Goal: Task Accomplishment & Management: Manage account settings

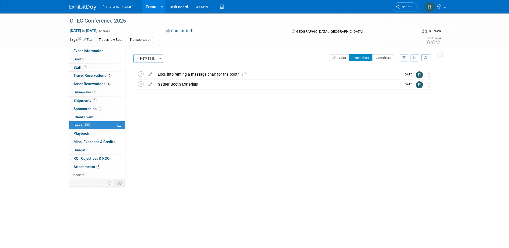
click at [399, 8] on icon at bounding box center [398, 7] width 4 height 4
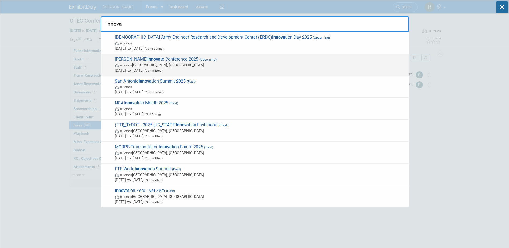
type input "innova"
click at [180, 58] on span "Trimble Innova te Conference 2025 (Upcoming) In-Person Salt Lake City, UT Oct 1…" at bounding box center [259, 65] width 293 height 16
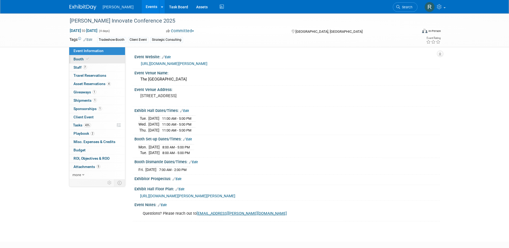
click at [97, 59] on link "Booth" at bounding box center [97, 59] width 56 height 8
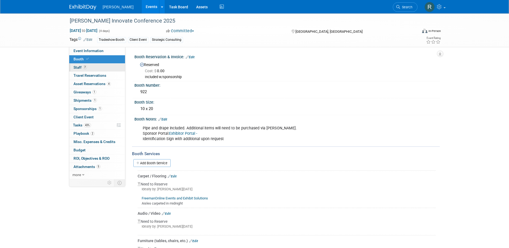
click at [109, 69] on link "7 Staff 7" at bounding box center [97, 68] width 56 height 8
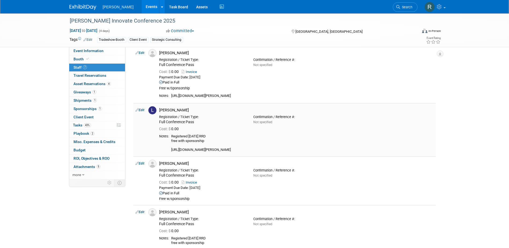
scroll to position [161, 0]
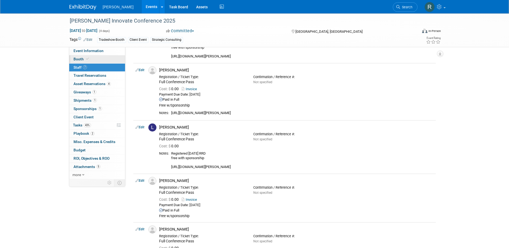
click at [88, 61] on link "Booth" at bounding box center [97, 59] width 56 height 8
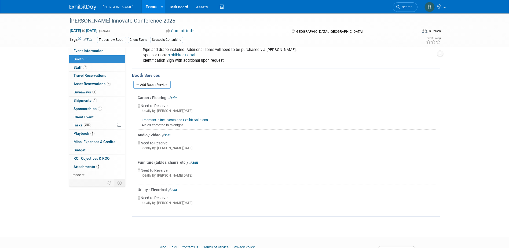
scroll to position [78, 0]
click at [169, 135] on link "Edit" at bounding box center [166, 136] width 9 height 4
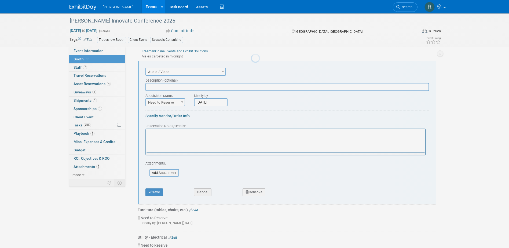
scroll to position [0, 0]
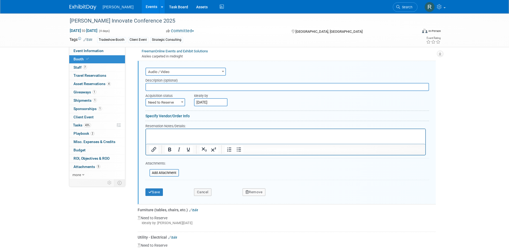
click at [173, 89] on input "text" at bounding box center [286, 87] width 283 height 8
type input "48" Monitor & TV Stand"
click at [156, 101] on span "Need to Reserve" at bounding box center [165, 103] width 39 height 8
select select "2"
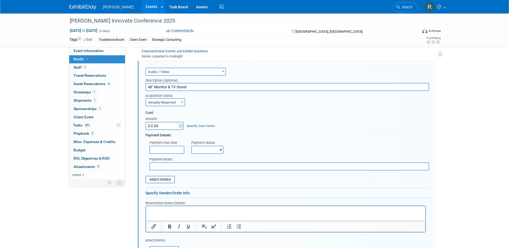
click at [172, 124] on input "$ 0.00" at bounding box center [162, 126] width 34 height 8
type input "$ 1,605.06"
click at [190, 124] on link "Specify Cost Center" at bounding box center [201, 126] width 28 height 4
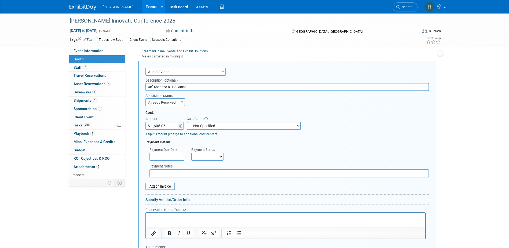
click at [205, 127] on select "-- Not Specified -- Advisory Services - Expenses_1001.502 Aerial Acquisition - …" at bounding box center [244, 126] width 114 height 8
select select "18966245"
click at [187, 122] on select "-- Not Specified -- Advisory Services - Expenses_1001.502 Aerial Acquisition - …" at bounding box center [244, 126] width 114 height 8
click at [170, 158] on input "text" at bounding box center [166, 157] width 35 height 8
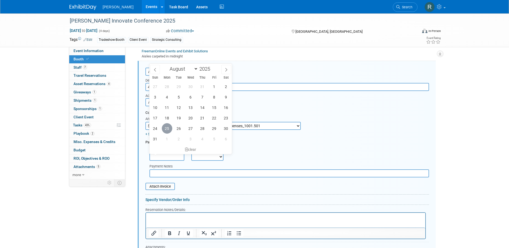
click at [165, 126] on span "25" at bounding box center [167, 128] width 10 height 10
type input "Aug 25, 2025"
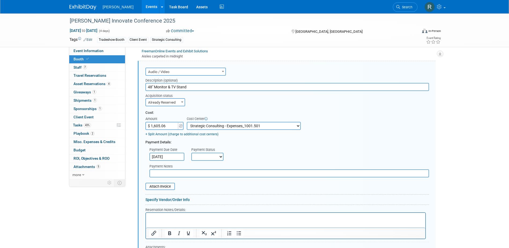
click at [208, 157] on select "Not Paid Yet Partially Paid Paid in Full" at bounding box center [207, 157] width 32 height 8
select select "1"
click at [191, 153] on select "Not Paid Yet Partially Paid Paid in Full" at bounding box center [207, 157] width 32 height 8
click at [208, 175] on input "text" at bounding box center [288, 173] width 279 height 8
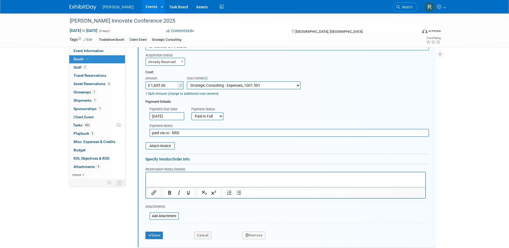
scroll to position [201, 0]
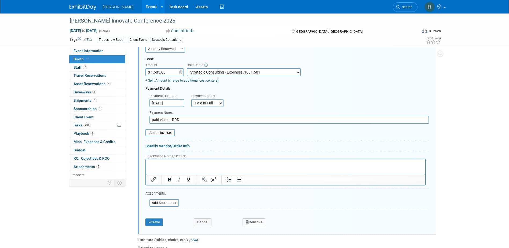
type input "paid via cc - RRD"
click at [278, 165] on p "Rich Text Area. Press ALT-0 for help." at bounding box center [285, 163] width 273 height 5
drag, startPoint x: 188, startPoint y: 162, endPoint x: 183, endPoint y: 167, distance: 7.0
click at [188, 162] on p "O#: ECOM-000421049" at bounding box center [285, 163] width 273 height 5
click at [164, 135] on input "file" at bounding box center [142, 133] width 64 height 6
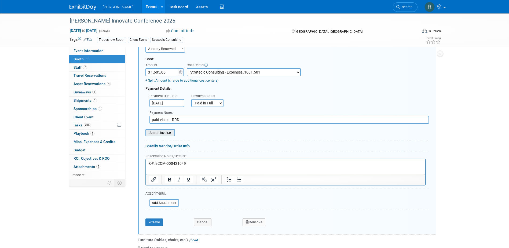
type input "C:\fakepath\$360.00 - Smart Rivers TV & Stand Booth - 502.pdf"
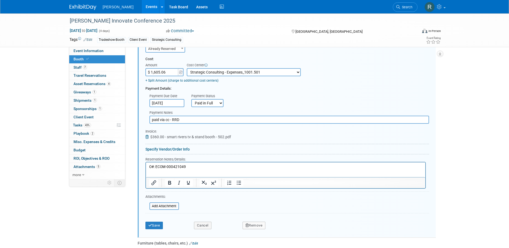
click at [147, 138] on icon at bounding box center [147, 137] width 5 height 4
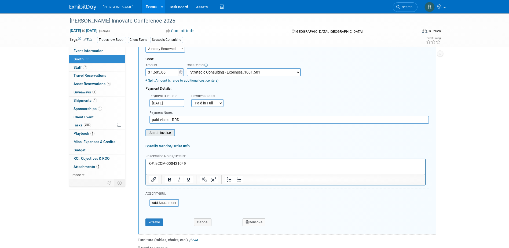
click at [162, 134] on input "file" at bounding box center [142, 133] width 64 height 6
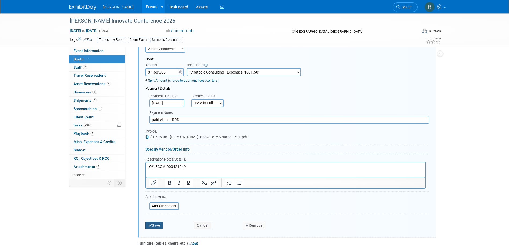
click at [157, 225] on button "Save" at bounding box center [154, 225] width 18 height 8
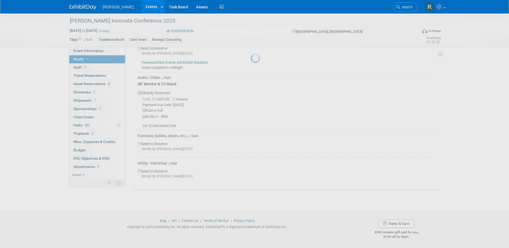
scroll to position [135, 0]
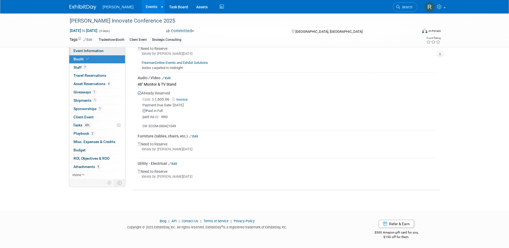
click at [94, 48] on link "Event Information" at bounding box center [97, 51] width 56 height 8
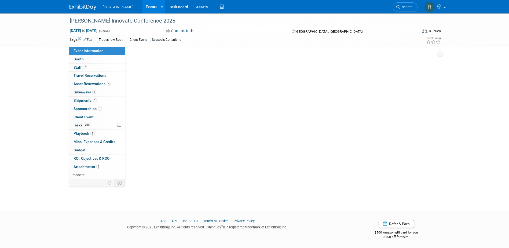
scroll to position [0, 0]
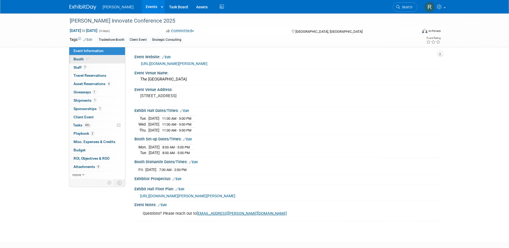
click at [78, 60] on span "Booth" at bounding box center [81, 59] width 16 height 4
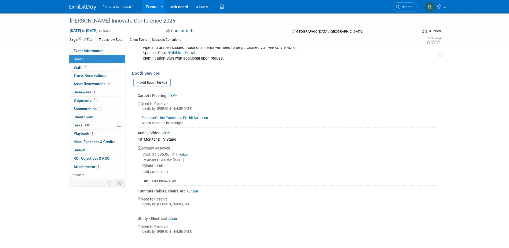
scroll to position [107, 0]
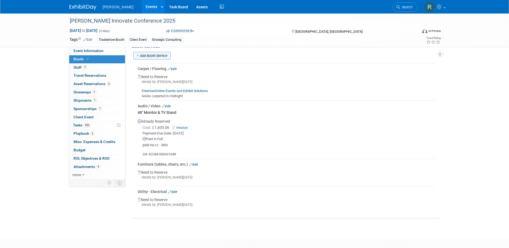
click at [163, 57] on link "Add Booth Service" at bounding box center [151, 56] width 37 height 8
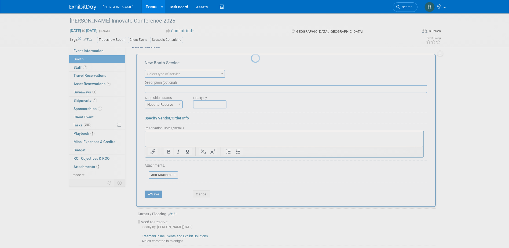
scroll to position [0, 0]
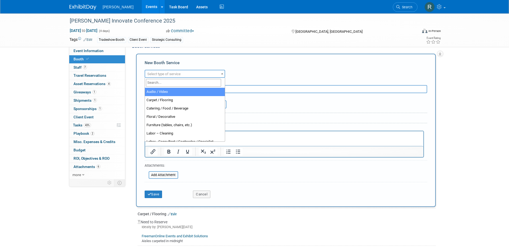
click at [164, 73] on span "Select type of service" at bounding box center [163, 74] width 33 height 4
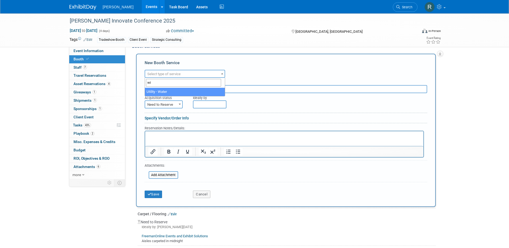
type input "w"
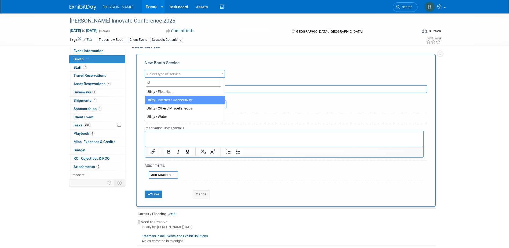
type input "ut"
select select "18"
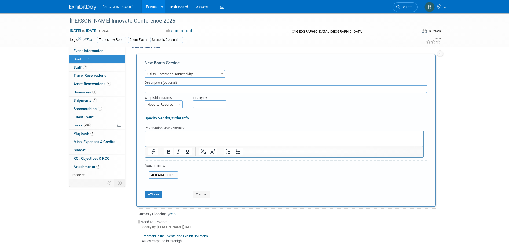
click at [168, 91] on input "text" at bounding box center [286, 89] width 282 height 8
paste input "Wi-Fi for 2 days, 1 device"
type input "Wi-Fi for 2 days, 1 device"
click at [170, 105] on span "Need to Reserve" at bounding box center [163, 105] width 37 height 8
select select "2"
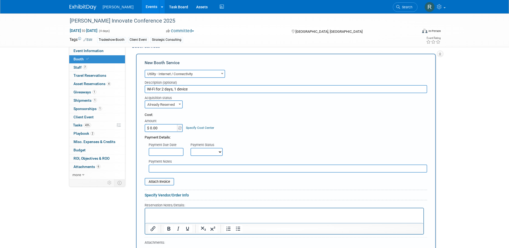
click at [162, 129] on input "$ 0.00" at bounding box center [162, 128] width 34 height 8
type input "$ 124.20"
click at [160, 209] on html at bounding box center [284, 211] width 278 height 7
click at [175, 149] on input "text" at bounding box center [166, 152] width 35 height 8
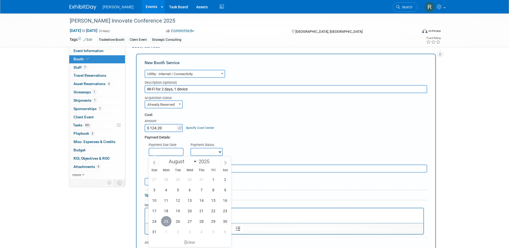
drag, startPoint x: 169, startPoint y: 221, endPoint x: 24, endPoint y: 3, distance: 261.2
click at [169, 221] on span "25" at bounding box center [166, 221] width 10 height 10
type input "Aug 25, 2025"
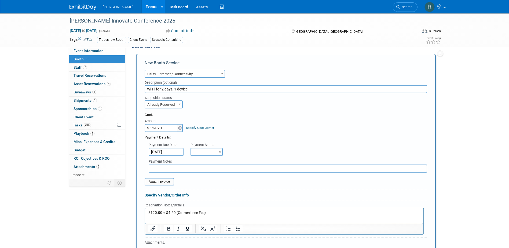
click at [206, 151] on select "Not Paid Yet Partially Paid Paid in Full" at bounding box center [206, 152] width 32 height 8
select select "1"
click at [190, 148] on select "Not Paid Yet Partially Paid Paid in Full" at bounding box center [206, 152] width 32 height 8
click at [208, 171] on input "text" at bounding box center [288, 168] width 278 height 8
type input "paid via cc - RRD"
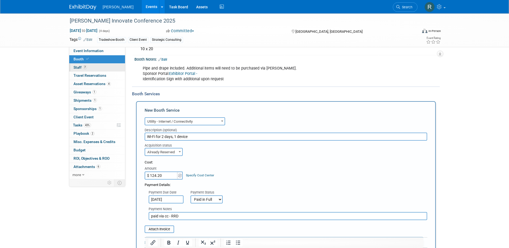
scroll to position [54, 0]
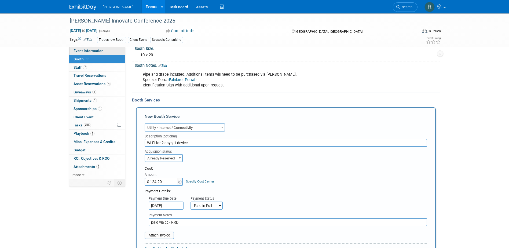
click at [97, 51] on span "Event Information" at bounding box center [88, 51] width 30 height 4
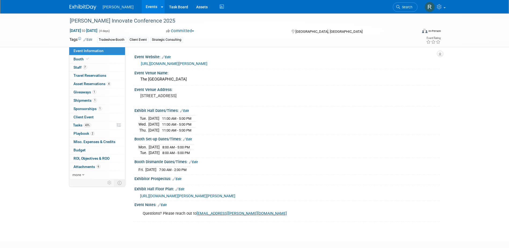
click at [168, 194] on span "https://s23.a2zinc.net/clients/trimble/Trimble/Public/EventMap.aspx?shMode=E" at bounding box center [187, 196] width 95 height 4
click at [87, 59] on icon at bounding box center [87, 58] width 3 height 3
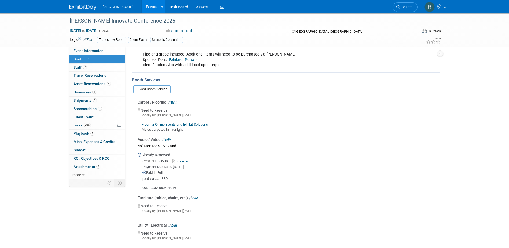
scroll to position [80, 0]
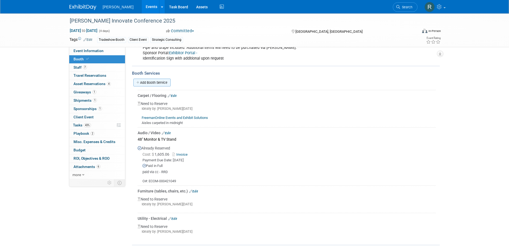
click at [153, 82] on link "Add Booth Service" at bounding box center [151, 83] width 37 height 8
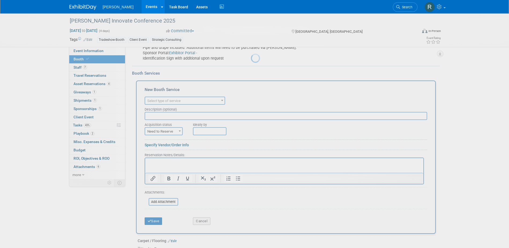
scroll to position [0, 0]
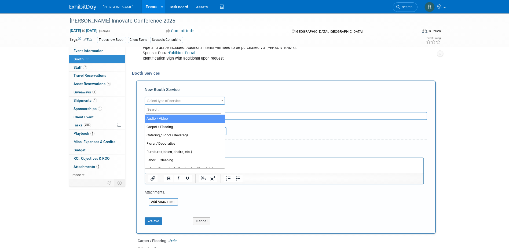
click at [160, 100] on span "Select type of service" at bounding box center [163, 101] width 33 height 4
click at [161, 110] on input "search" at bounding box center [183, 110] width 75 height 8
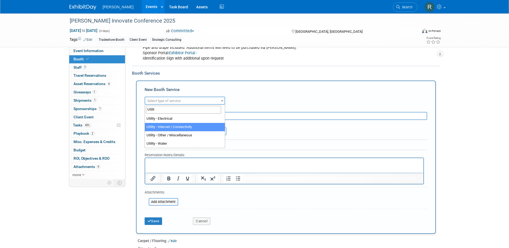
type input "Utilit"
select select "18"
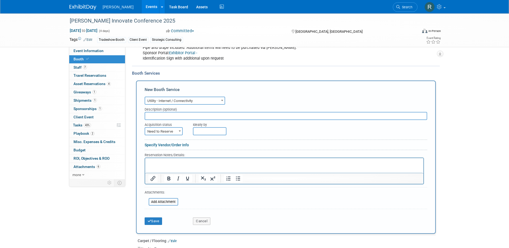
click at [169, 116] on input "text" at bounding box center [286, 116] width 282 height 8
paste input "Wi-Fi for 2 days, 1 device"
type input "Wi-Fi for 2 days, 1 device"
click at [173, 133] on span "Need to Reserve" at bounding box center [163, 132] width 37 height 8
select select "2"
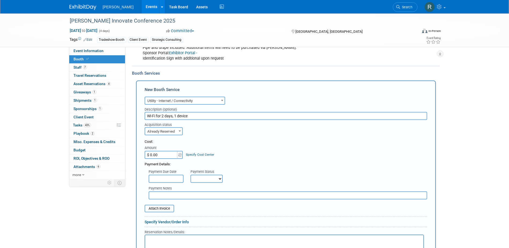
click at [163, 154] on input "$ 0.00" at bounding box center [162, 155] width 34 height 8
type input "$ 124.20"
click at [192, 153] on link "Specify Cost Center" at bounding box center [200, 155] width 28 height 4
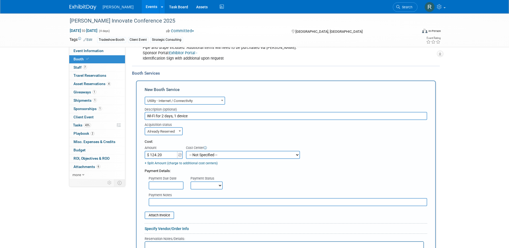
click at [192, 153] on select "-- Not Specified -- Advisory Services - Expenses_1001.502 Aerial Acquisition - …" at bounding box center [243, 155] width 114 height 8
select select "18966245"
click at [186, 151] on select "-- Not Specified -- Advisory Services - Expenses_1001.502 Aerial Acquisition - …" at bounding box center [243, 155] width 114 height 8
click at [163, 186] on input "text" at bounding box center [166, 185] width 35 height 8
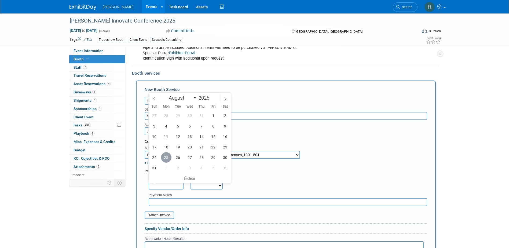
click at [167, 159] on span "25" at bounding box center [166, 157] width 10 height 10
type input "Aug 25, 2025"
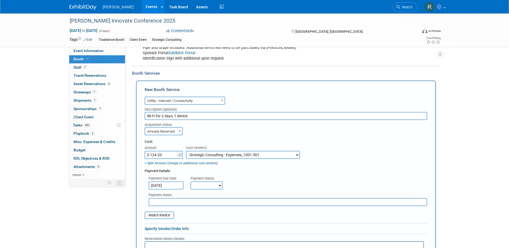
click at [196, 187] on select "Not Paid Yet Partially Paid Paid in Full" at bounding box center [206, 185] width 32 height 8
select select "1"
click at [190, 182] on select "Not Paid Yet Partially Paid Paid in Full" at bounding box center [206, 185] width 32 height 8
click at [202, 206] on input "text" at bounding box center [288, 202] width 278 height 8
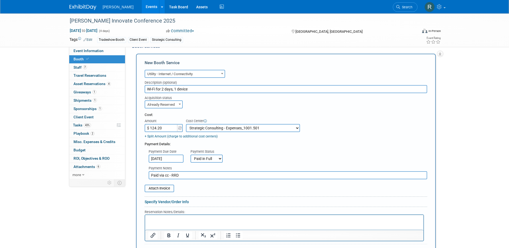
type input "Paid via cc - RRD"
click at [188, 219] on p "Rich Text Area. Press ALT-0 for help." at bounding box center [284, 219] width 272 height 5
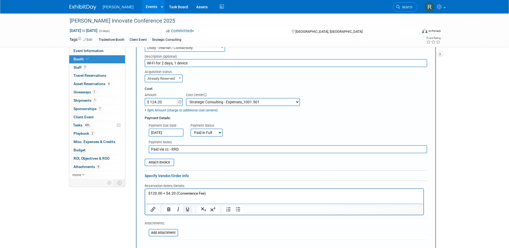
scroll to position [188, 0]
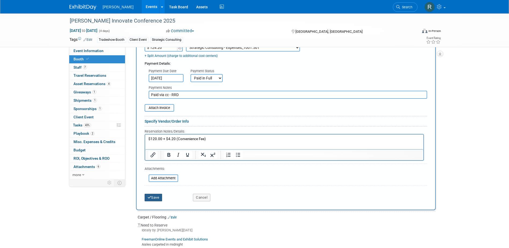
click at [156, 195] on button "Save" at bounding box center [154, 198] width 18 height 8
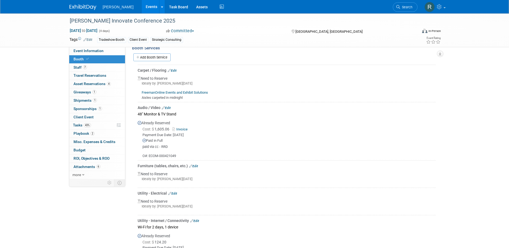
scroll to position [86, 0]
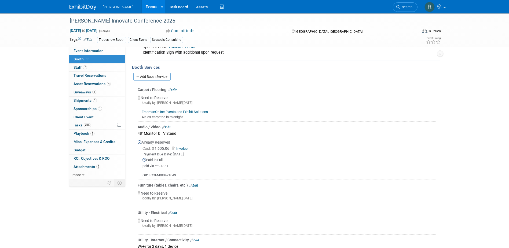
click at [173, 90] on link "Edit" at bounding box center [172, 90] width 9 height 4
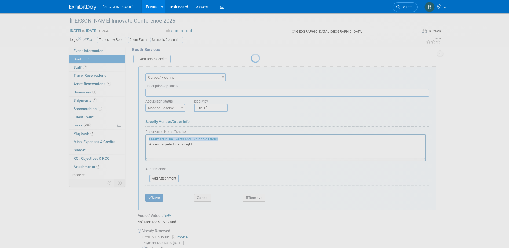
scroll to position [109, 0]
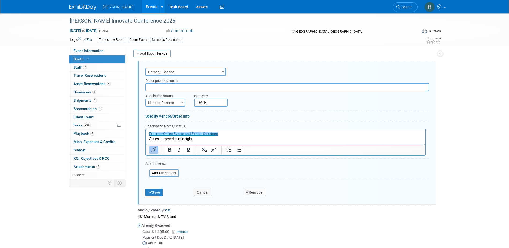
click at [168, 87] on input "text" at bounding box center [286, 87] width 283 height 8
type input "Classic Carpet - Blue w/Single Layer Padding (10 x 20)"
click at [167, 101] on span "Need to Reserve" at bounding box center [165, 103] width 39 height 8
select select "2"
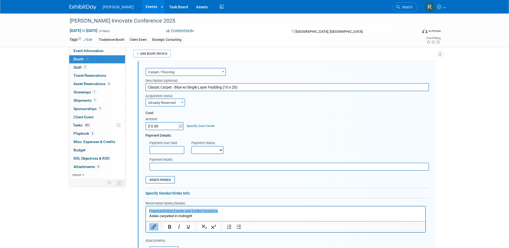
click at [171, 124] on input "$ 0.00" at bounding box center [162, 126] width 34 height 8
type input "$ 100.00"
click at [199, 125] on link "Specify Cost Center" at bounding box center [201, 126] width 28 height 4
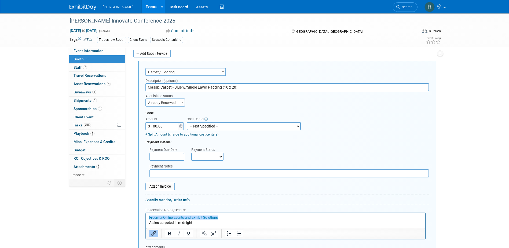
click at [203, 125] on select "-- Not Specified -- Advisory Services - Expenses_1001.502 Aerial Acquisition - …" at bounding box center [244, 126] width 114 height 8
select select "18966245"
click at [187, 122] on select "-- Not Specified -- Advisory Services - Expenses_1001.502 Aerial Acquisition - …" at bounding box center [244, 126] width 114 height 8
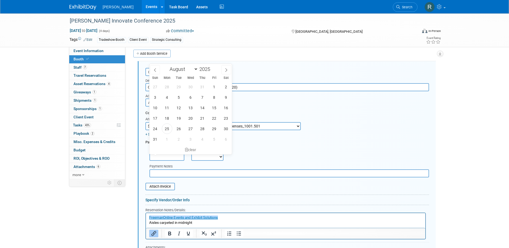
click at [177, 156] on input "text" at bounding box center [166, 157] width 35 height 8
click at [166, 126] on span "25" at bounding box center [167, 128] width 10 height 10
type input "Aug 25, 2025"
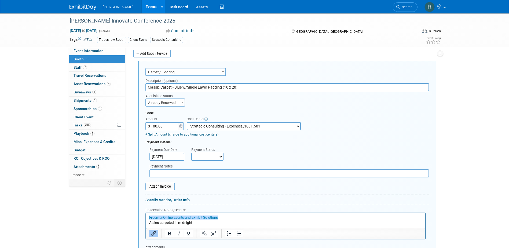
click at [200, 157] on select "Not Paid Yet Partially Paid Paid in Full" at bounding box center [207, 157] width 32 height 8
select select "1"
click at [191, 153] on select "Not Paid Yet Partially Paid Paid in Full" at bounding box center [207, 157] width 32 height 8
click at [206, 175] on input "text" at bounding box center [288, 173] width 279 height 8
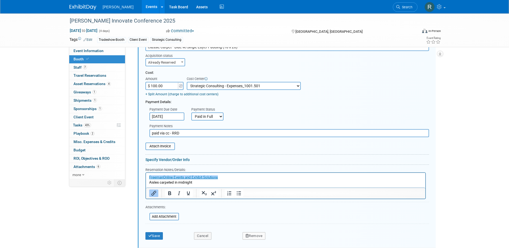
scroll to position [163, 0]
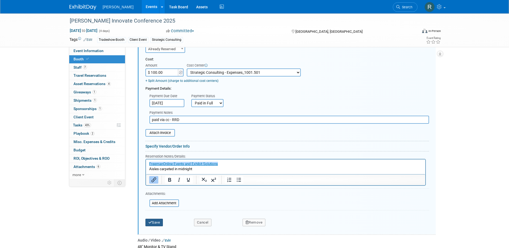
type input "paid via cc - RRD"
click at [158, 222] on button "Save" at bounding box center [154, 223] width 18 height 8
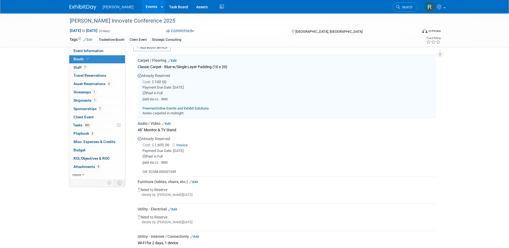
scroll to position [109, 0]
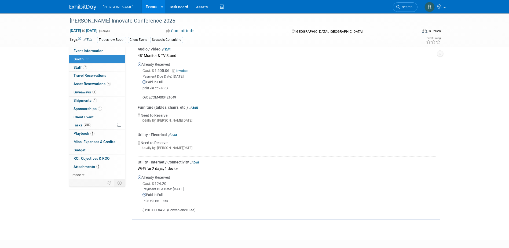
click at [176, 133] on link "Edit" at bounding box center [172, 135] width 9 height 4
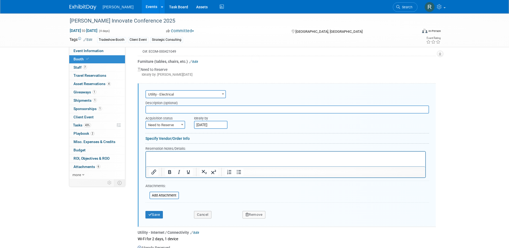
scroll to position [258, 0]
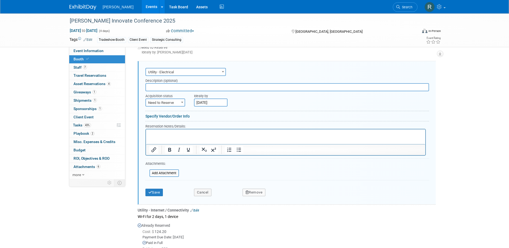
click at [180, 87] on input "text" at bounding box center [286, 87] width 283 height 8
type input "500 Watt Outlet - 120 Volt"
click at [168, 102] on span "Need to Reserve" at bounding box center [165, 103] width 39 height 8
select select "2"
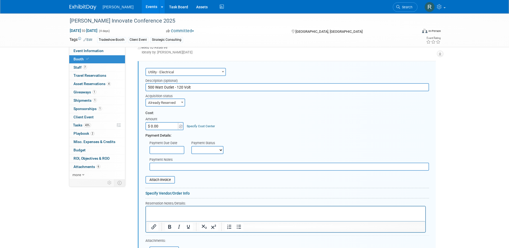
click at [162, 125] on input "$ 0.00" at bounding box center [162, 126] width 34 height 8
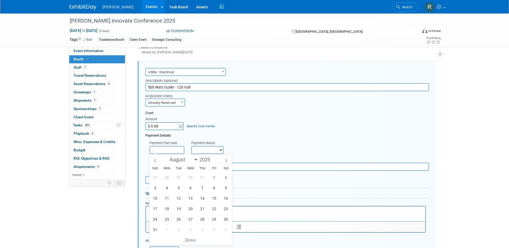
click at [163, 147] on input "text" at bounding box center [166, 150] width 35 height 8
click at [167, 218] on span "25" at bounding box center [167, 219] width 10 height 10
type input "Aug 25, 2025"
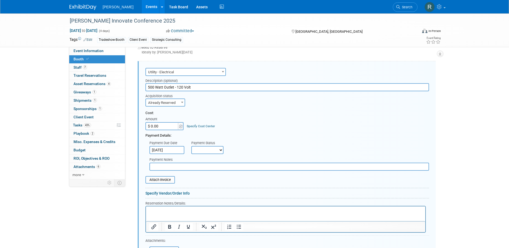
click at [153, 130] on div "Payment Details:" at bounding box center [286, 134] width 283 height 8
click at [154, 125] on input "$ 0.00" at bounding box center [162, 126] width 34 height 8
type input "$ 335.50"
click at [195, 125] on link "Specify Cost Center" at bounding box center [201, 126] width 28 height 4
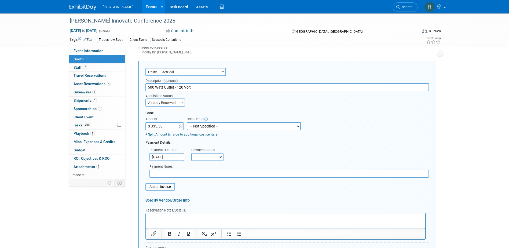
click at [206, 125] on select "-- Not Specified -- Advisory Services - Expenses_1001.502 Aerial Acquisition - …" at bounding box center [244, 126] width 114 height 8
select select "18966245"
click at [187, 122] on select "-- Not Specified -- Advisory Services - Expenses_1001.502 Aerial Acquisition - …" at bounding box center [244, 126] width 114 height 8
click at [202, 158] on select "Not Paid Yet Partially Paid Paid in Full" at bounding box center [207, 157] width 32 height 8
select select "1"
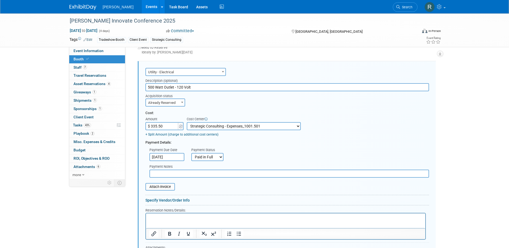
click at [191, 153] on select "Not Paid Yet Partially Paid Paid in Full" at bounding box center [207, 157] width 32 height 8
click at [206, 174] on input "text" at bounding box center [288, 173] width 279 height 8
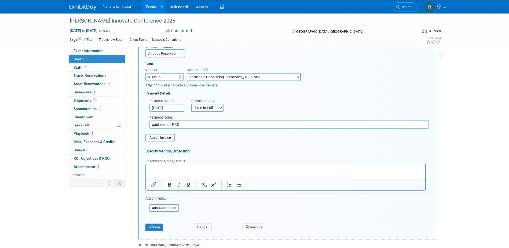
scroll to position [312, 0]
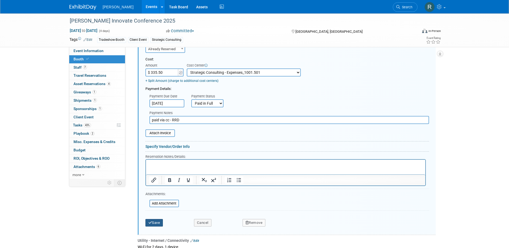
type input "paid via cc - RRD"
click at [154, 221] on button "Save" at bounding box center [154, 223] width 18 height 8
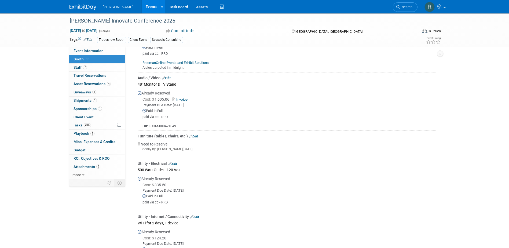
scroll to position [164, 0]
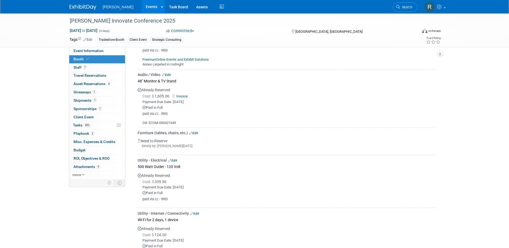
click at [194, 132] on link "Edit" at bounding box center [193, 133] width 9 height 4
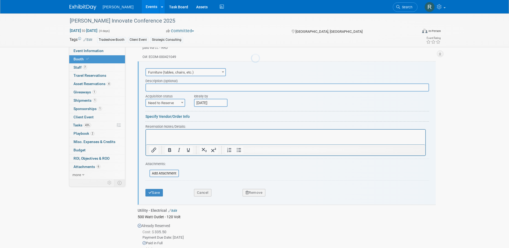
scroll to position [0, 0]
click at [181, 90] on input "text" at bounding box center [286, 87] width 283 height 8
click at [180, 87] on input "Cabinet," at bounding box center [286, 87] width 283 height 8
type input "Cabinet, Bar Table, Marina Chair (x4) & Barstool (x2)"
click at [175, 103] on span "Need to Reserve" at bounding box center [165, 103] width 39 height 8
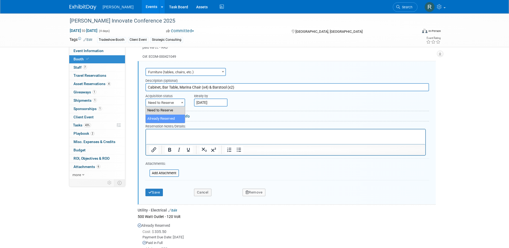
select select "2"
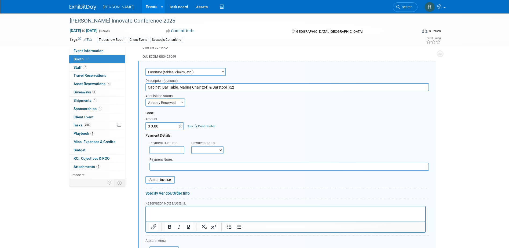
click at [171, 125] on input "$ 0.00" at bounding box center [162, 126] width 34 height 8
type input "$ 2,264.00"
click at [188, 124] on link "Specify Cost Center" at bounding box center [201, 126] width 28 height 4
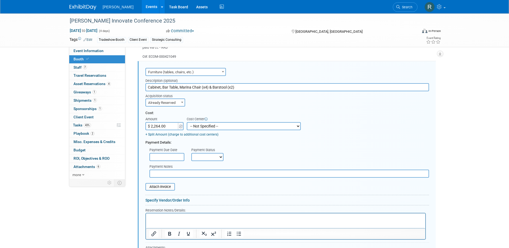
click at [191, 125] on select "-- Not Specified -- Advisory Services - Expenses_1001.502 Aerial Acquisition - …" at bounding box center [244, 126] width 114 height 8
select select "18966245"
click at [187, 122] on select "-- Not Specified -- Advisory Services - Expenses_1001.502 Aerial Acquisition - …" at bounding box center [244, 126] width 114 height 8
click at [180, 156] on input "text" at bounding box center [166, 157] width 35 height 8
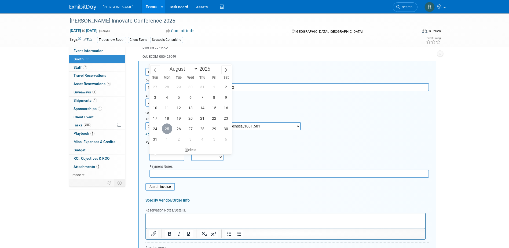
click at [167, 129] on span "25" at bounding box center [167, 128] width 10 height 10
type input "Aug 25, 2025"
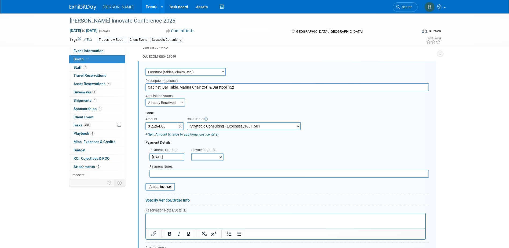
drag, startPoint x: 200, startPoint y: 157, endPoint x: 200, endPoint y: 162, distance: 5.4
click at [200, 157] on select "Not Paid Yet Partially Paid Paid in Full" at bounding box center [207, 157] width 32 height 8
select select "1"
click at [191, 153] on select "Not Paid Yet Partially Paid Paid in Full" at bounding box center [207, 157] width 32 height 8
click at [201, 173] on input "text" at bounding box center [288, 173] width 279 height 8
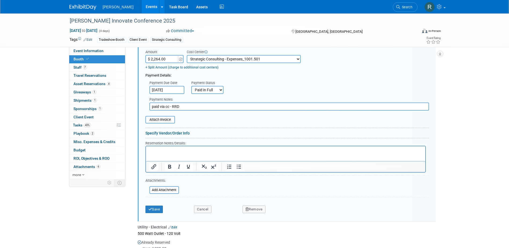
scroll to position [311, 0]
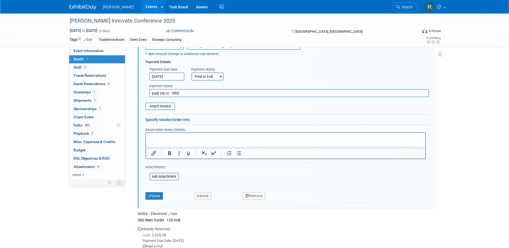
type input "paid via cc - RRD"
click at [155, 192] on div "Save" at bounding box center [165, 193] width 49 height 11
click at [156, 192] on button "Save" at bounding box center [154, 196] width 18 height 8
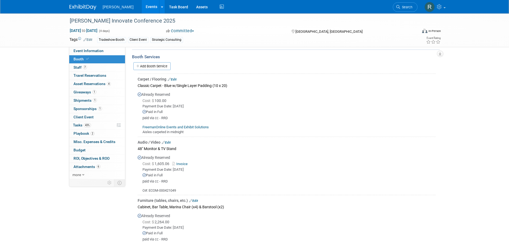
scroll to position [97, 0]
click at [174, 80] on link "Edit" at bounding box center [172, 80] width 9 height 4
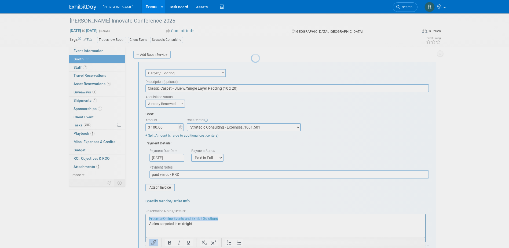
scroll to position [0, 0]
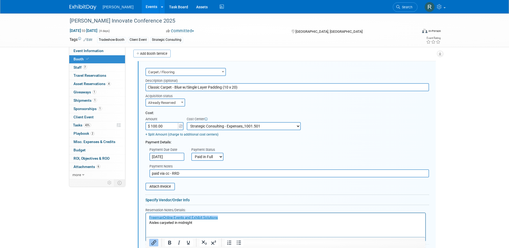
click at [167, 127] on input "$ 100.00" at bounding box center [162, 126] width 34 height 8
type input "$ 404.24"
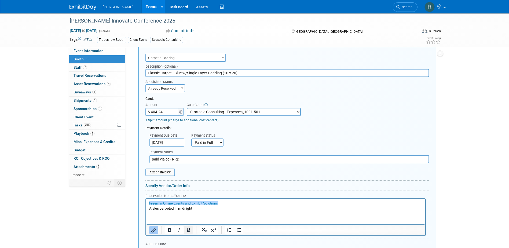
scroll to position [136, 0]
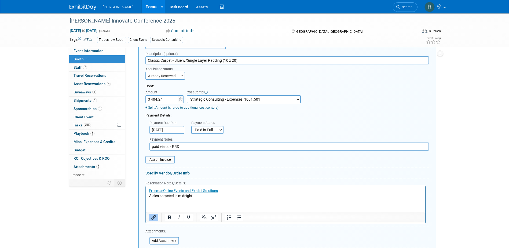
click at [198, 196] on p "FreemanOnline Events and Exhibit Solutions Aisles carpeted in midnight" at bounding box center [285, 193] width 273 height 10
click at [149, 190] on body "﻿FreemanOnline Events and Exhibit Solutions Aisles carpeted in midnight" at bounding box center [285, 193] width 273 height 10
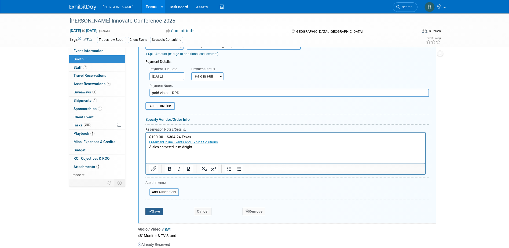
click at [158, 211] on button "Save" at bounding box center [154, 212] width 18 height 8
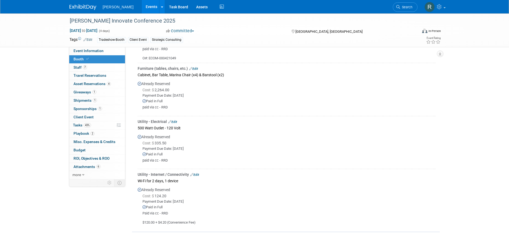
scroll to position [243, 0]
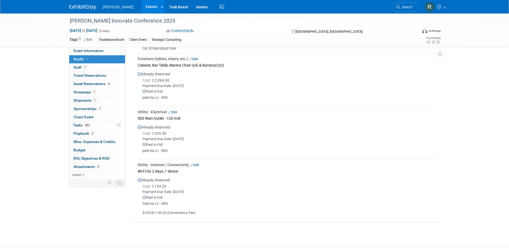
click at [196, 163] on link "Edit" at bounding box center [194, 165] width 9 height 4
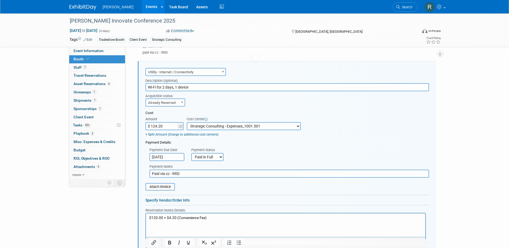
scroll to position [0, 0]
click at [160, 187] on input "file" at bounding box center [142, 186] width 64 height 6
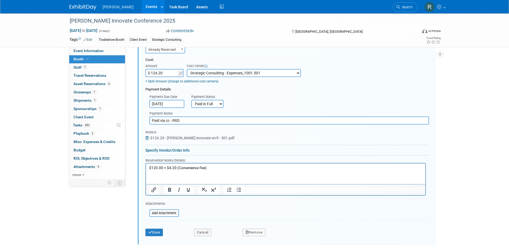
scroll to position [395, 0]
click at [155, 232] on button "Save" at bounding box center [154, 232] width 18 height 8
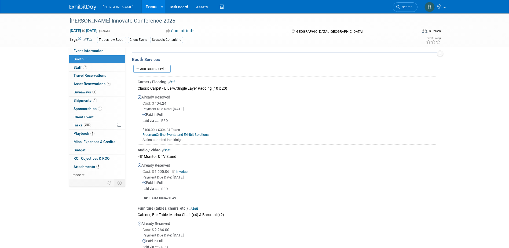
scroll to position [61, 0]
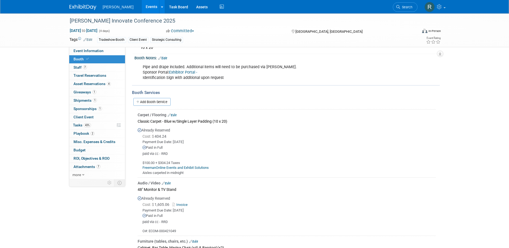
drag, startPoint x: 174, startPoint y: 114, endPoint x: 170, endPoint y: 130, distance: 16.8
click at [174, 114] on link "Edit" at bounding box center [172, 115] width 9 height 4
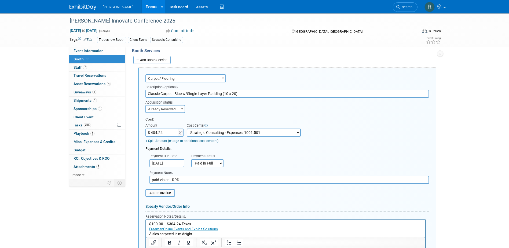
scroll to position [109, 0]
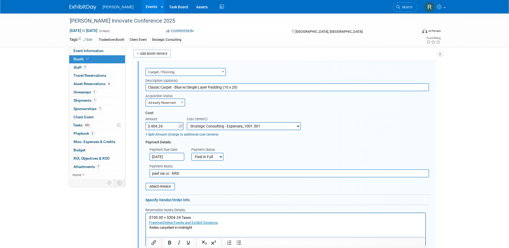
click at [166, 126] on input "$ 404.24" at bounding box center [162, 126] width 34 height 8
type input "$ 358.61"
drag, startPoint x: 168, startPoint y: 217, endPoint x: 179, endPoint y: 216, distance: 11.3
click at [179, 216] on p "$100.00 + $304.24 Taxes FreemanOnline Events and Exhibit Solutions Aisles carpe…" at bounding box center [285, 222] width 273 height 15
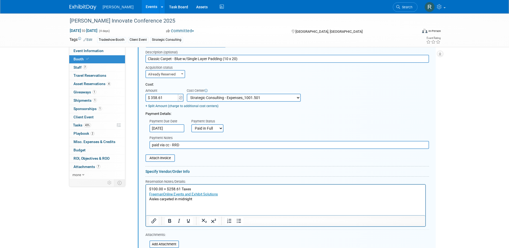
scroll to position [163, 0]
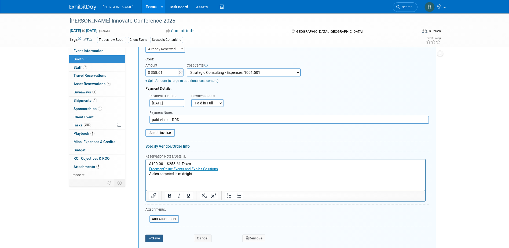
click at [153, 239] on button "Save" at bounding box center [154, 238] width 18 height 8
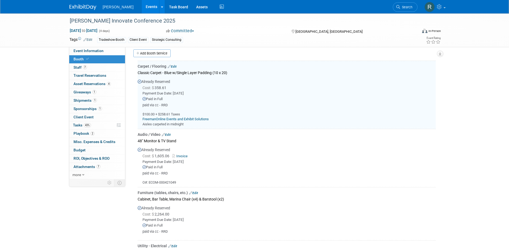
scroll to position [109, 0]
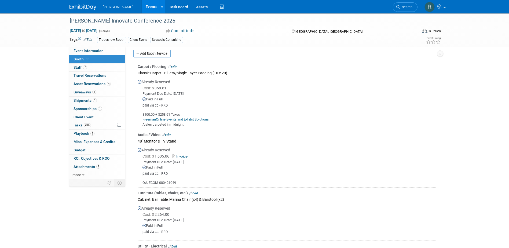
click at [176, 67] on link "Edit" at bounding box center [172, 67] width 9 height 4
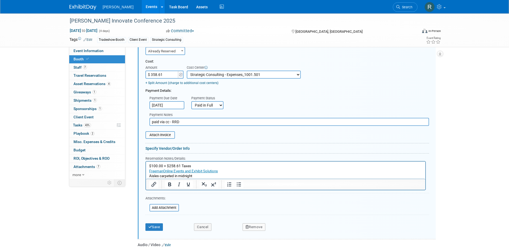
scroll to position [163, 0]
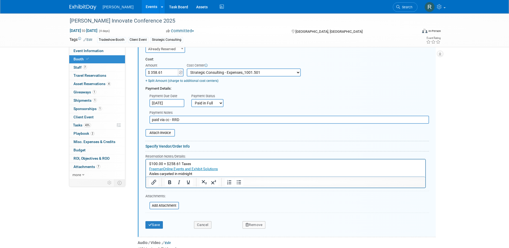
click at [148, 163] on html "$100.00 + $258.61 Taxes FreemanOnline Events and Exhibit Solutions Aisles carpe…" at bounding box center [285, 167] width 279 height 17
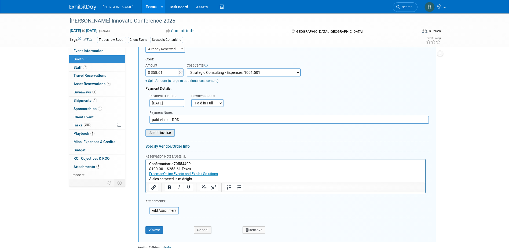
click at [164, 135] on input "file" at bounding box center [142, 133] width 64 height 6
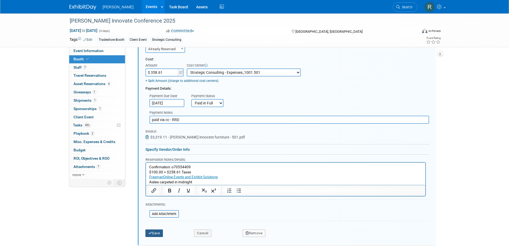
click at [154, 232] on button "Save" at bounding box center [154, 233] width 18 height 8
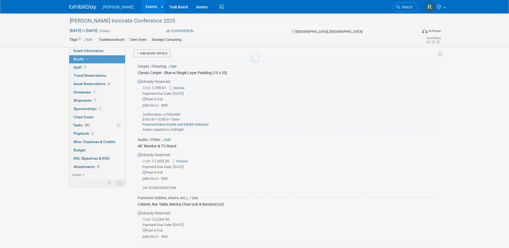
scroll to position [109, 0]
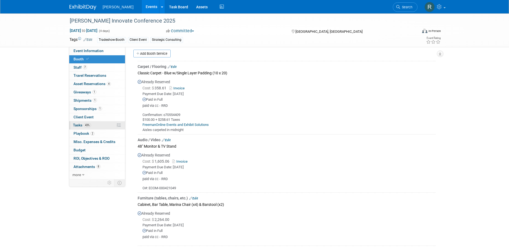
drag, startPoint x: 80, startPoint y: 125, endPoint x: 81, endPoint y: 123, distance: 3.1
click at [80, 125] on span "Tasks 43%" at bounding box center [82, 125] width 18 height 4
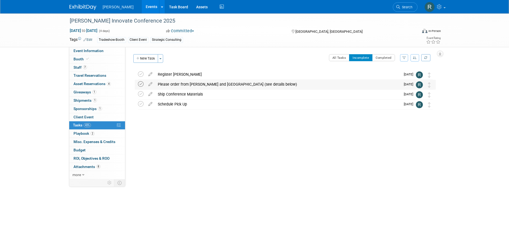
click at [140, 84] on icon at bounding box center [141, 84] width 6 height 6
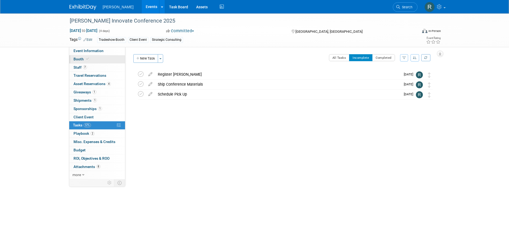
click at [87, 58] on icon at bounding box center [87, 58] width 3 height 3
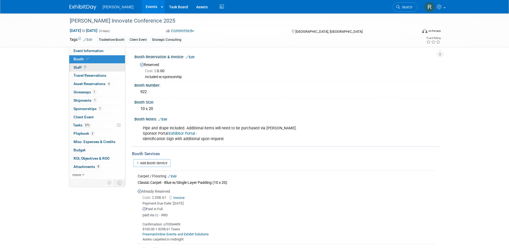
click at [85, 68] on span "7" at bounding box center [85, 67] width 4 height 4
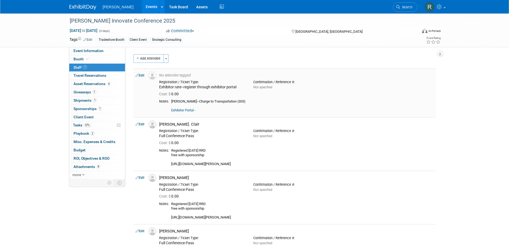
click at [179, 110] on link "Exhibitor Portal -" at bounding box center [183, 110] width 24 height 4
click at [143, 76] on link "Edit" at bounding box center [139, 75] width 9 height 4
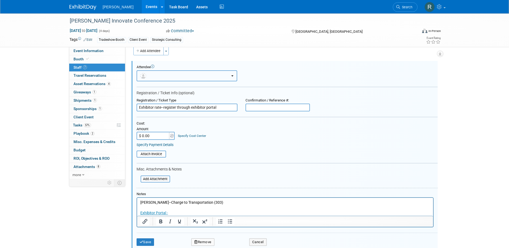
click at [171, 77] on button "button" at bounding box center [186, 75] width 101 height 11
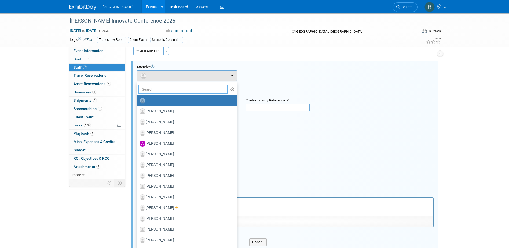
click at [171, 89] on input "text" at bounding box center [183, 89] width 90 height 9
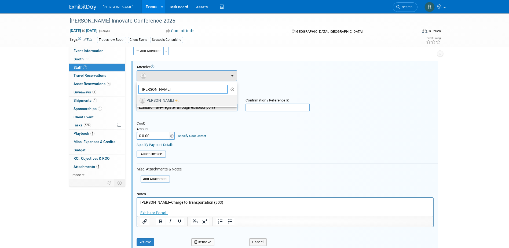
type input "Brent"
click at [177, 99] on label "Brent Wilson" at bounding box center [185, 100] width 92 height 9
click at [138, 99] on input "Brent Wilson" at bounding box center [135, 99] width 3 height 3
select select "bf93edf1-a2f6-4ec7-8807-cbe9eea3a1ae"
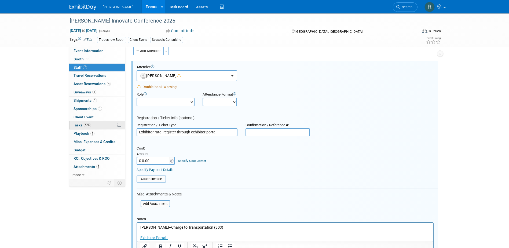
drag, startPoint x: 221, startPoint y: 133, endPoint x: 79, endPoint y: 129, distance: 142.7
type input "Full Conference"
click at [157, 162] on input "$ 0.00" at bounding box center [153, 161] width 34 height 8
type input "$ 1,350.00"
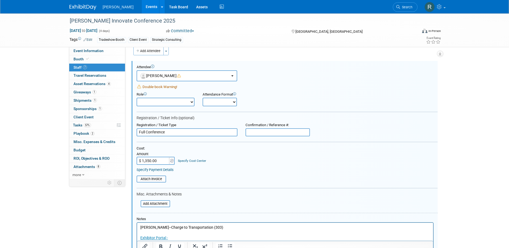
click at [188, 160] on link "Specify Cost Center" at bounding box center [192, 161] width 28 height 4
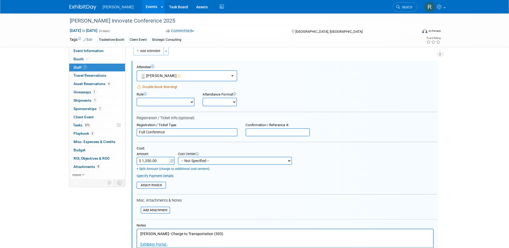
scroll to position [34, 0]
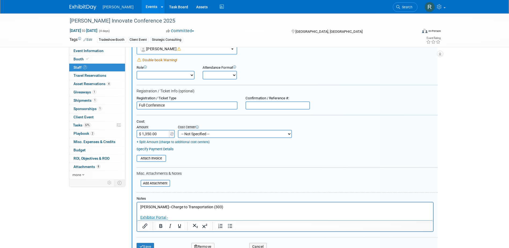
click at [201, 136] on select "-- Not Specified -- Advisory Services - Expenses_1001.502 Aerial Acquisition - …" at bounding box center [235, 134] width 114 height 8
select select "18966238"
click at [178, 130] on select "-- Not Specified -- Advisory Services - Expenses_1001.502 Aerial Acquisition - …" at bounding box center [235, 134] width 114 height 8
click at [159, 149] on link "Specify Payment Details" at bounding box center [154, 149] width 37 height 4
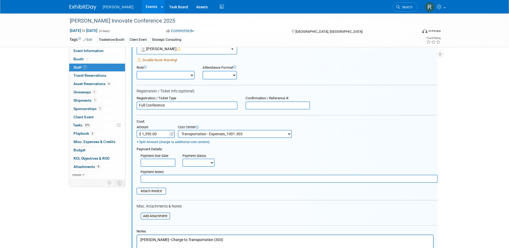
click at [196, 163] on select "Not Paid Yet Partially Paid Paid in Full" at bounding box center [198, 162] width 32 height 8
select select "3"
click at [182, 159] on select "Not Paid Yet Partially Paid Paid in Full" at bounding box center [198, 162] width 32 height 8
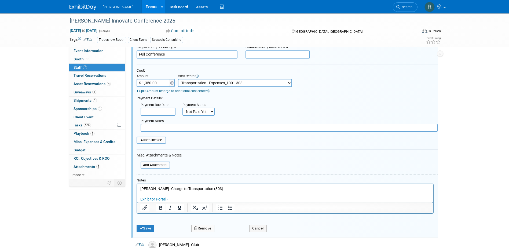
scroll to position [88, 0]
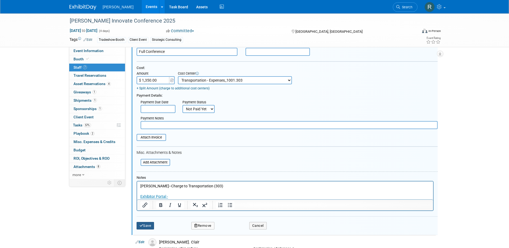
click at [143, 226] on button "Save" at bounding box center [145, 226] width 18 height 8
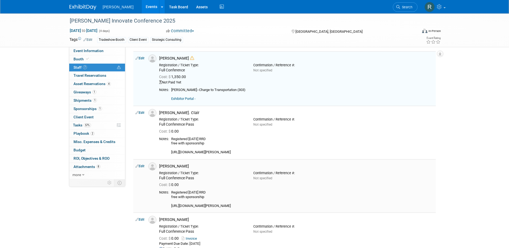
scroll to position [0, 0]
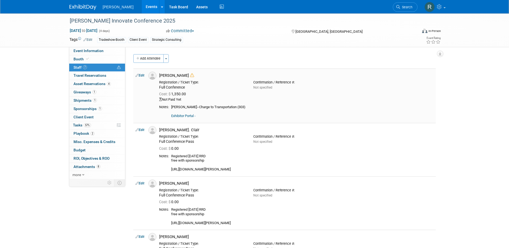
click at [181, 116] on link "Exhibitor Portal -" at bounding box center [183, 116] width 24 height 4
click at [142, 76] on link "Edit" at bounding box center [139, 75] width 9 height 4
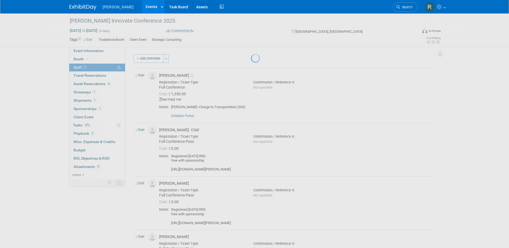
select select "bf93edf1-a2f6-4ec7-8807-cbe9eea3a1ae"
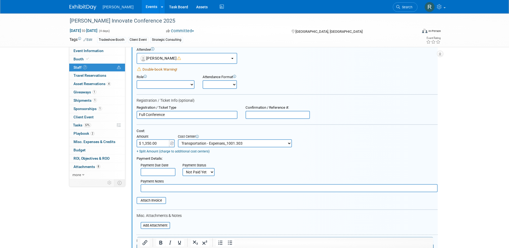
scroll to position [34, 0]
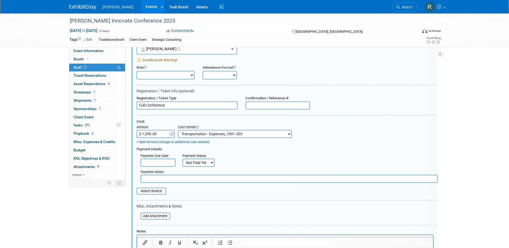
click at [159, 134] on input "$ 1,350.00" at bounding box center [153, 134] width 34 height 8
type input "$ 0.00"
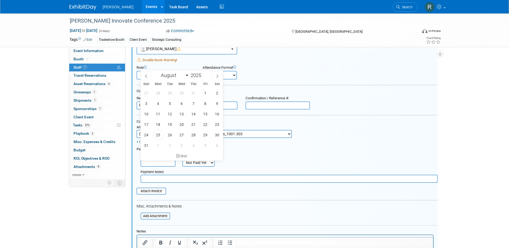
click at [159, 164] on input "text" at bounding box center [158, 162] width 35 height 8
click at [160, 134] on span "25" at bounding box center [158, 135] width 10 height 10
type input "Aug 25, 2025"
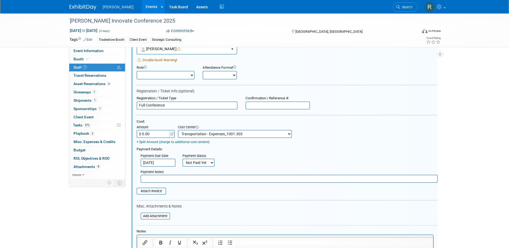
drag, startPoint x: 193, startPoint y: 163, endPoint x: 193, endPoint y: 166, distance: 3.2
click at [193, 163] on select "Not Paid Yet Partially Paid Paid in Full" at bounding box center [198, 162] width 32 height 8
select select "1"
click at [182, 159] on select "Not Paid Yet Partially Paid Paid in Full" at bounding box center [198, 162] width 32 height 8
click at [193, 179] on input "text" at bounding box center [289, 179] width 297 height 8
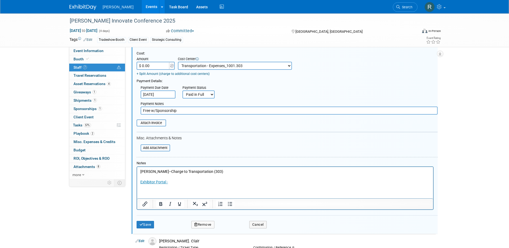
scroll to position [115, 0]
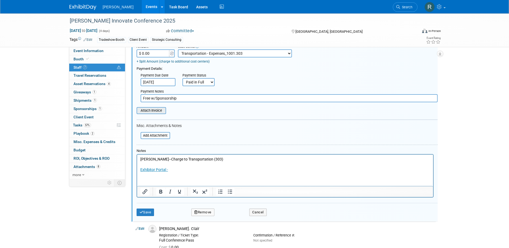
type input "Free w/Sponsorship"
click at [158, 109] on input "file" at bounding box center [134, 111] width 64 height 6
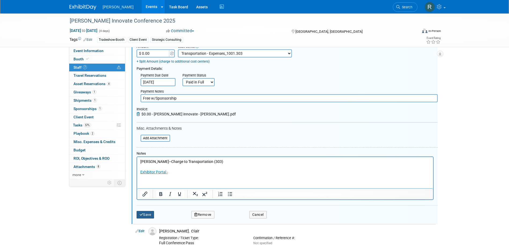
click at [151, 213] on button "Save" at bounding box center [145, 215] width 18 height 8
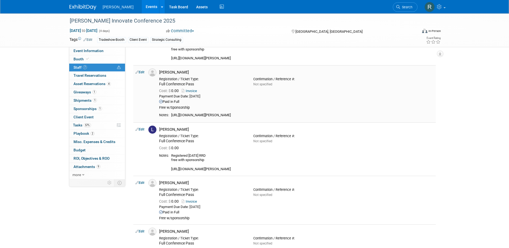
scroll to position [188, 0]
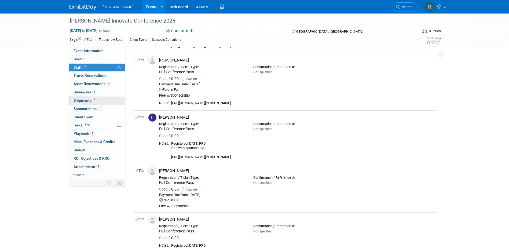
click at [86, 102] on span "Shipments 1" at bounding box center [84, 100] width 23 height 4
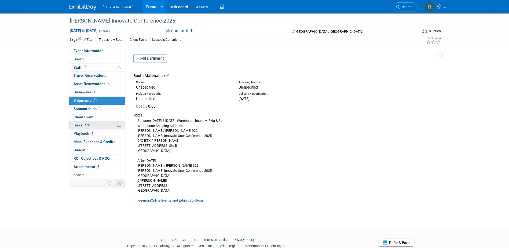
click at [75, 124] on span "Tasks 57%" at bounding box center [82, 125] width 18 height 4
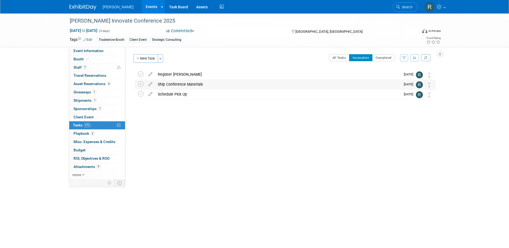
click at [179, 82] on div "Ship Conference Materials" at bounding box center [277, 84] width 245 height 9
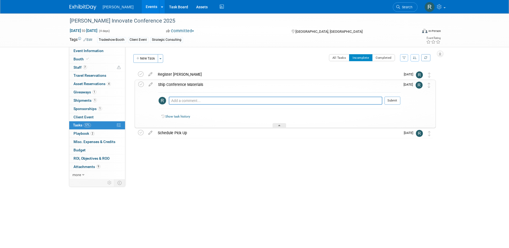
click at [182, 83] on div "Ship Conference Materials" at bounding box center [277, 84] width 245 height 9
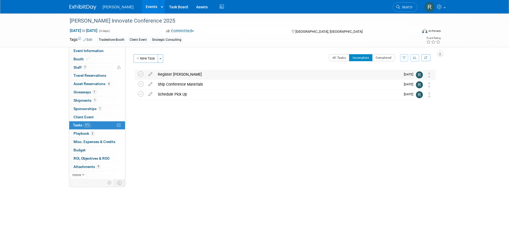
click at [177, 74] on div "Register Brent Wilson" at bounding box center [277, 74] width 245 height 9
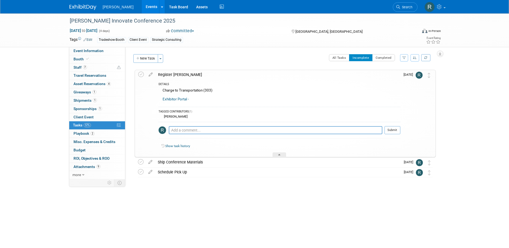
click at [177, 74] on div "Register Brent Wilson" at bounding box center [277, 74] width 245 height 9
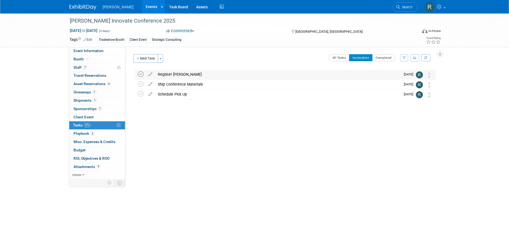
click at [137, 73] on div "Register Brent Wilson DETAILS Charge to Transportation (303) Exhibitor Portal -…" at bounding box center [285, 75] width 301 height 10
click at [140, 74] on icon at bounding box center [141, 74] width 6 height 6
click at [192, 6] on link "Assets" at bounding box center [202, 6] width 20 height 13
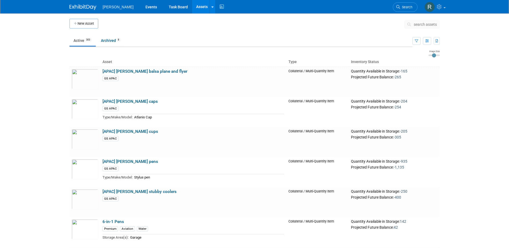
click at [413, 26] on button "search assets" at bounding box center [421, 24] width 35 height 9
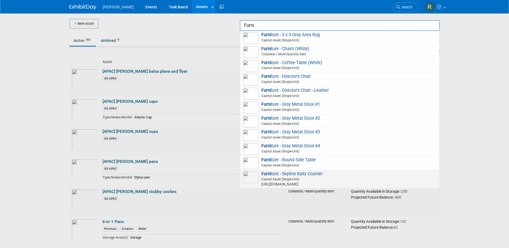
click at [276, 176] on span "Furni ture - Skyline Rally Counter Capital Asset (Single-Unit) https://skyline.…" at bounding box center [339, 179] width 193 height 16
type input "Furniture - Skyline Rally Counter"
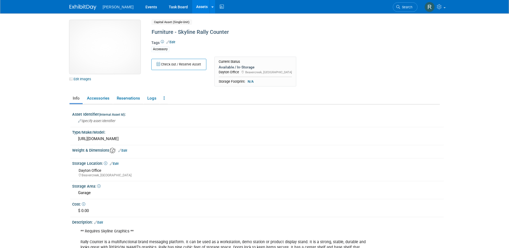
click at [118, 62] on img at bounding box center [104, 47] width 71 height 54
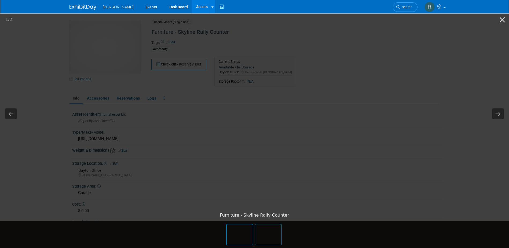
click at [265, 237] on img at bounding box center [268, 234] width 26 height 20
click at [10, 114] on button "Previous slide" at bounding box center [10, 113] width 11 height 10
click at [503, 21] on button "Close gallery" at bounding box center [501, 19] width 13 height 13
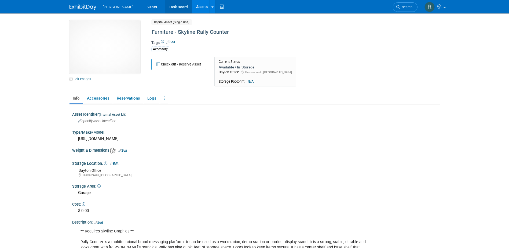
click at [165, 10] on link "Task Board" at bounding box center [178, 6] width 27 height 13
